Goal: Task Accomplishment & Management: Complete application form

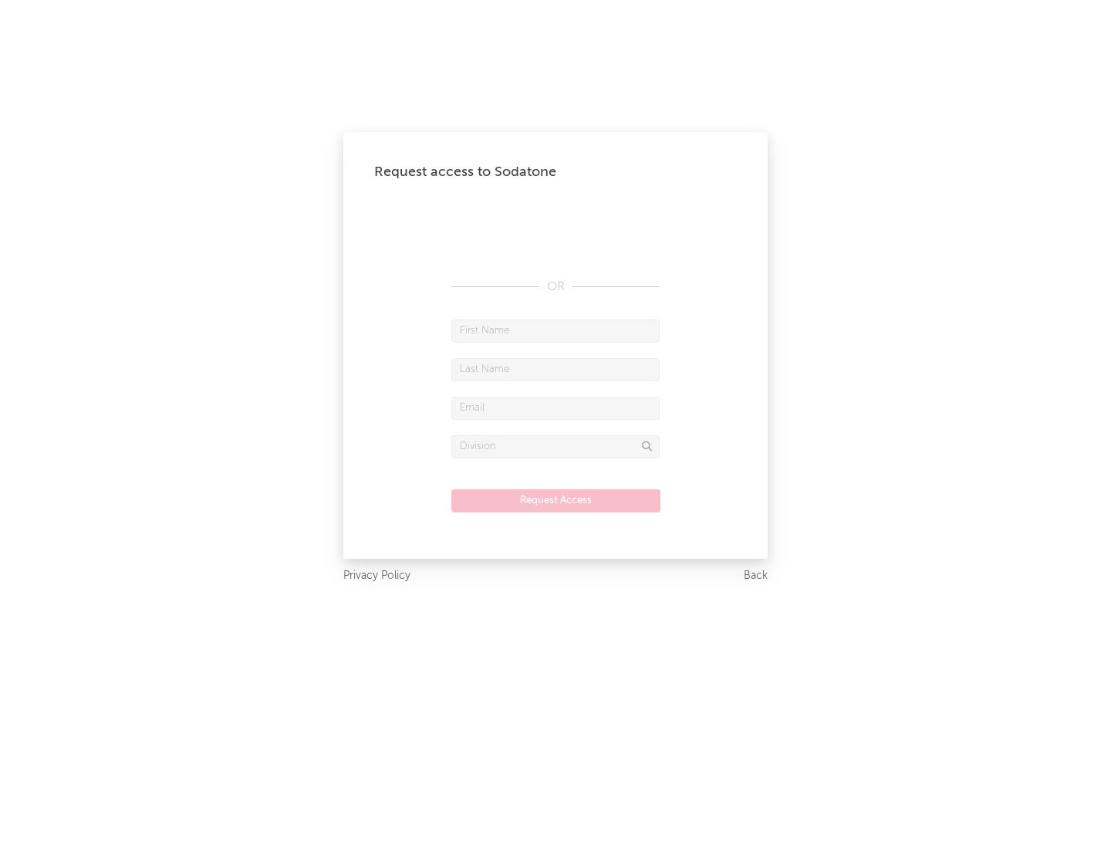
click at [555, 330] on input "text" at bounding box center [555, 330] width 208 height 23
type input "[PERSON_NAME]"
click at [555, 369] on input "text" at bounding box center [555, 369] width 208 height 23
type input "[PERSON_NAME]"
click at [555, 407] on input "text" at bounding box center [555, 408] width 208 height 23
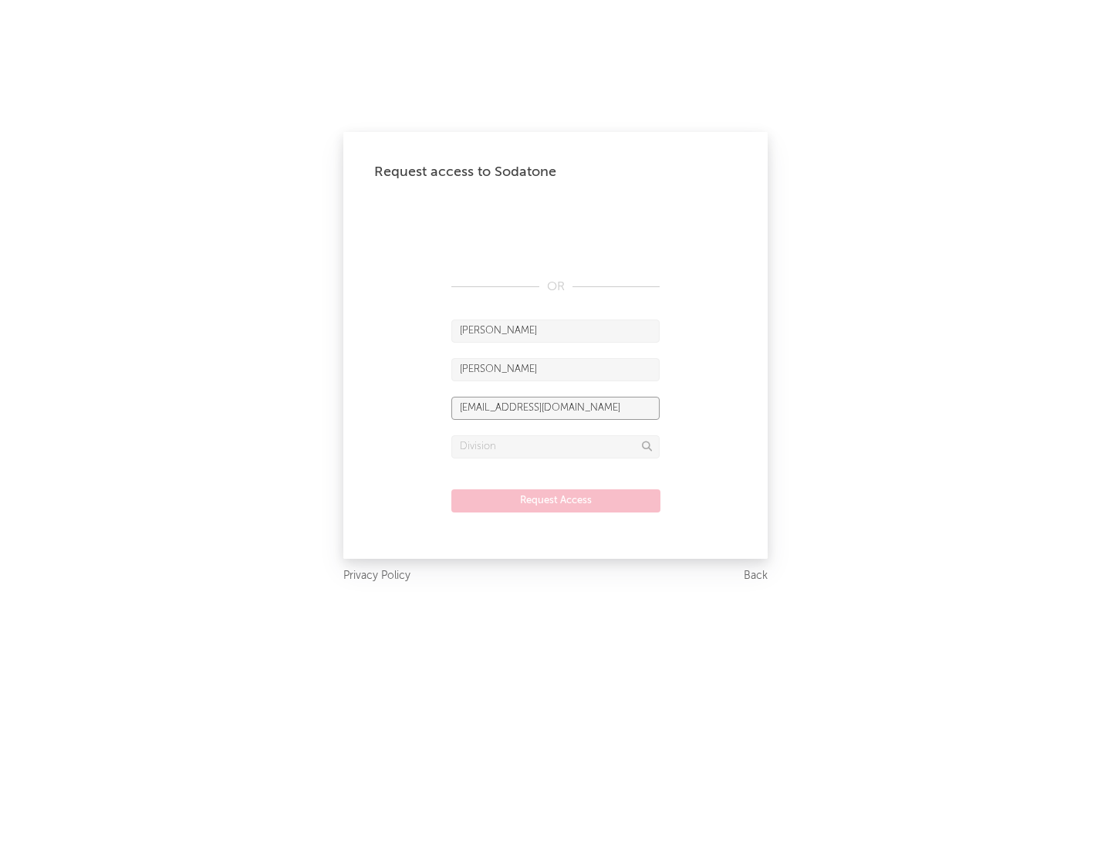
type input "[EMAIL_ADDRESS][DOMAIN_NAME]"
click at [555, 446] on input "text" at bounding box center [555, 446] width 208 height 23
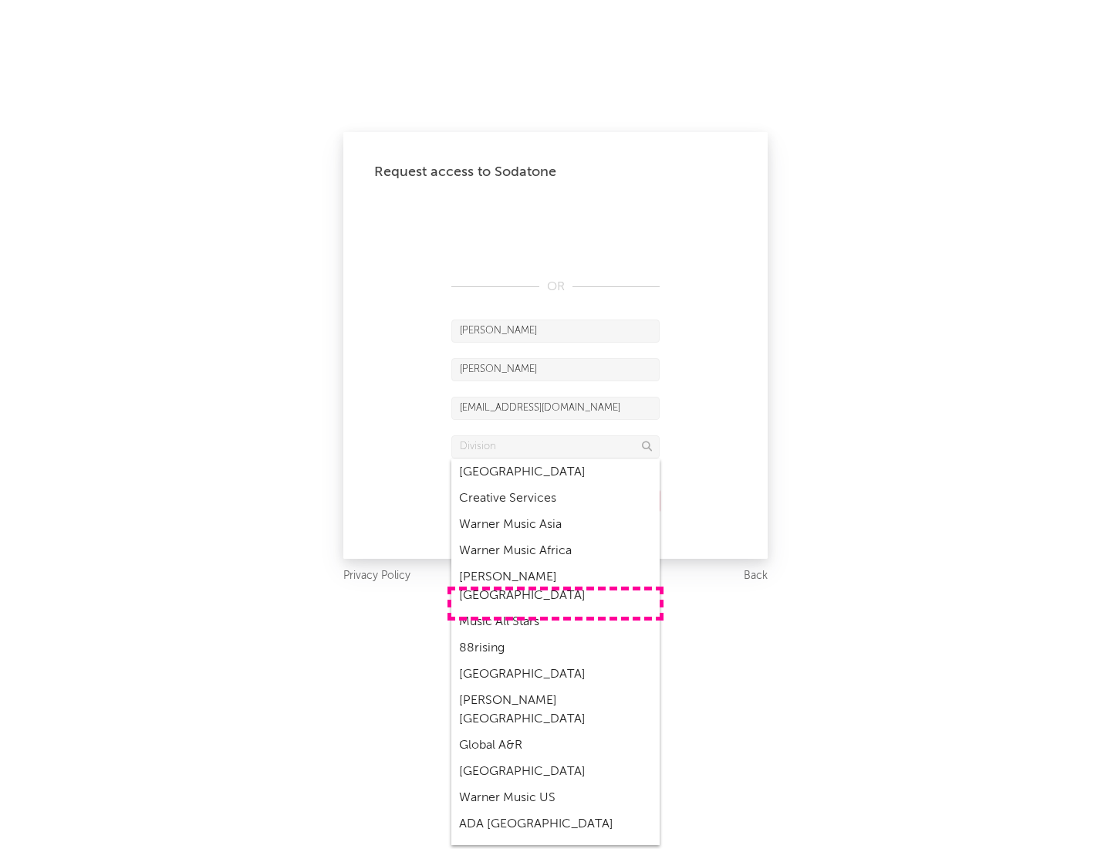
click at [555, 609] on div "Music All Stars" at bounding box center [555, 622] width 208 height 26
type input "Music All Stars"
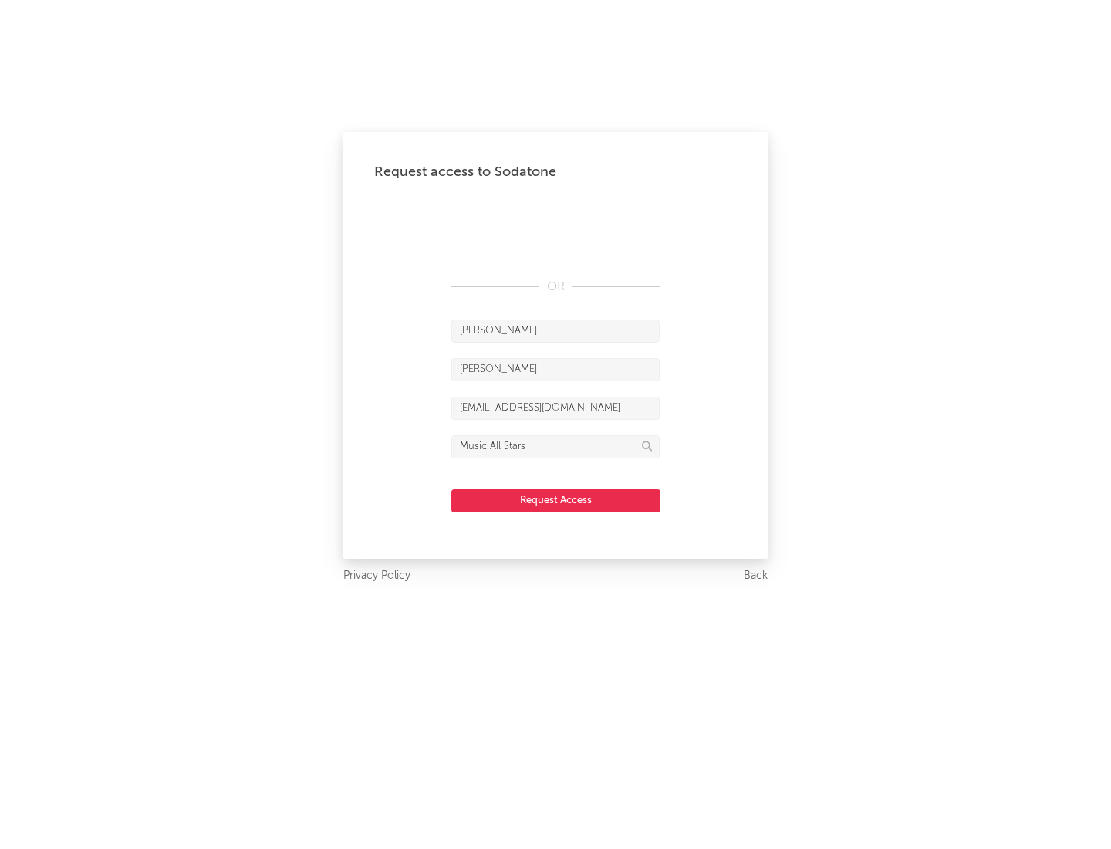
click at [555, 500] on button "Request Access" at bounding box center [555, 500] width 209 height 23
